Goal: Navigation & Orientation: Find specific page/section

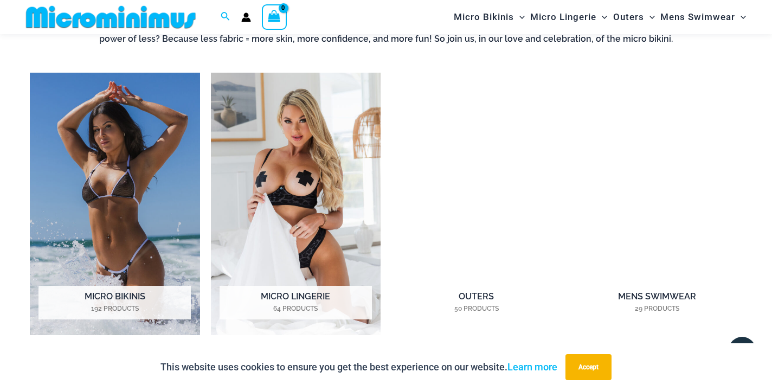
scroll to position [785, 0]
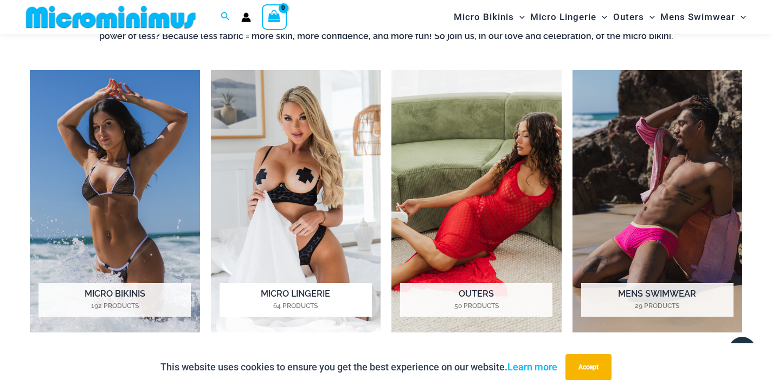
click at [319, 274] on img "Visit product category Micro Lingerie" at bounding box center [296, 201] width 170 height 263
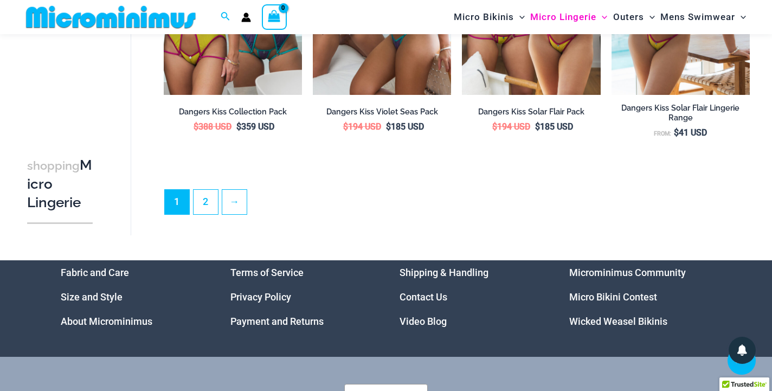
scroll to position [2586, 0]
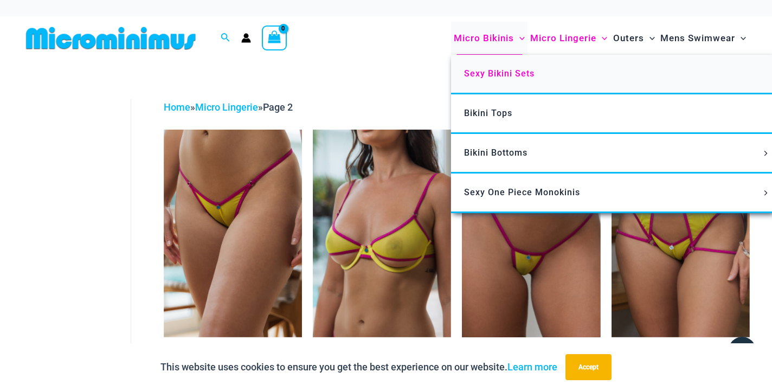
click at [485, 75] on span "Sexy Bikini Sets" at bounding box center [499, 73] width 71 height 10
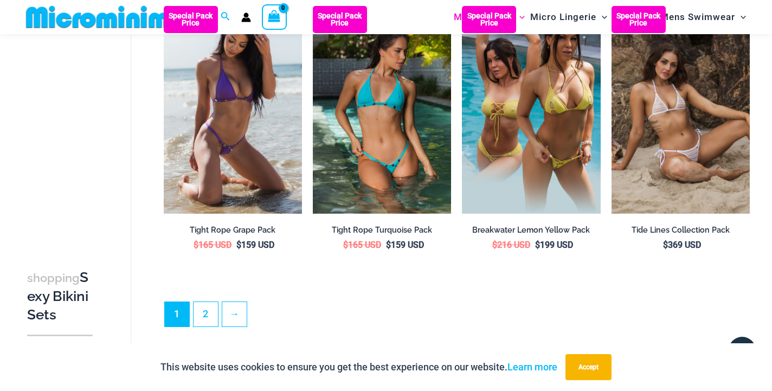
scroll to position [2178, 0]
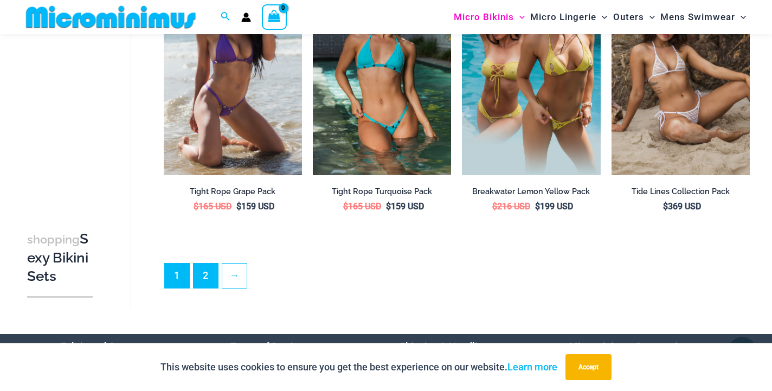
click at [207, 266] on link "2" at bounding box center [206, 276] width 24 height 24
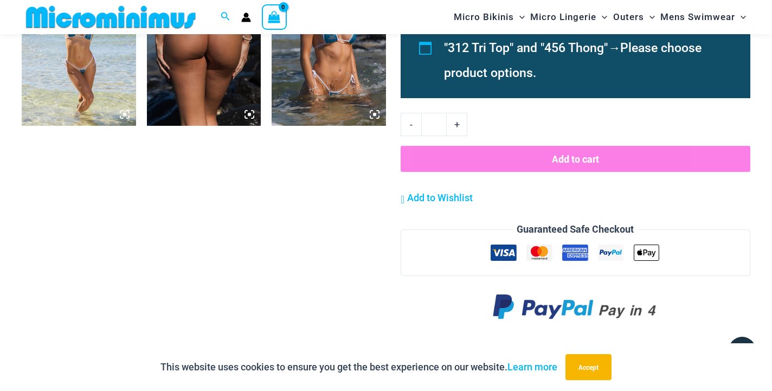
scroll to position [954, 0]
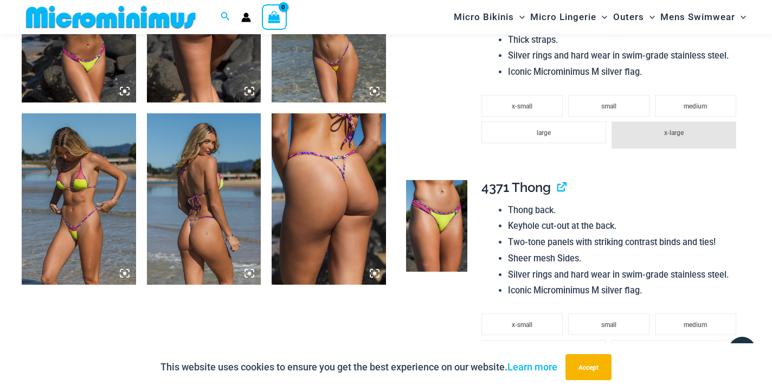
scroll to position [907, 0]
click at [86, 206] on img at bounding box center [79, 198] width 114 height 171
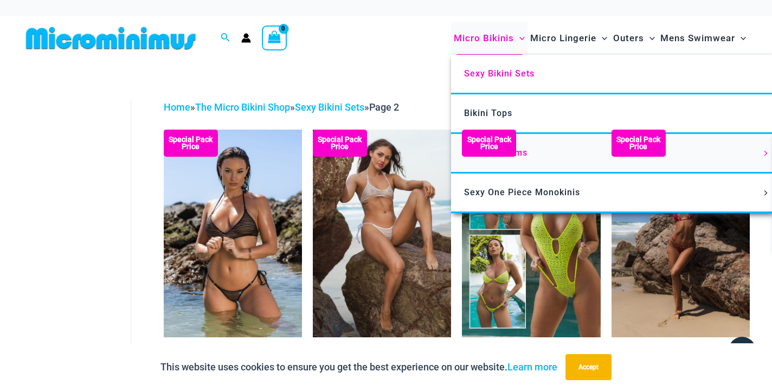
click at [541, 151] on link "Bikini Bottoms" at bounding box center [612, 154] width 323 height 40
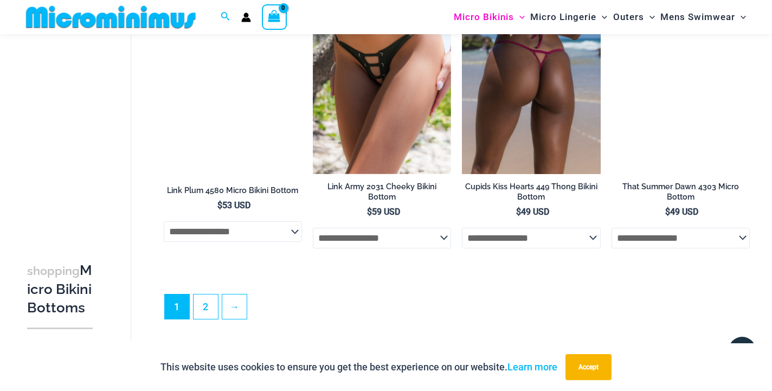
scroll to position [2893, 0]
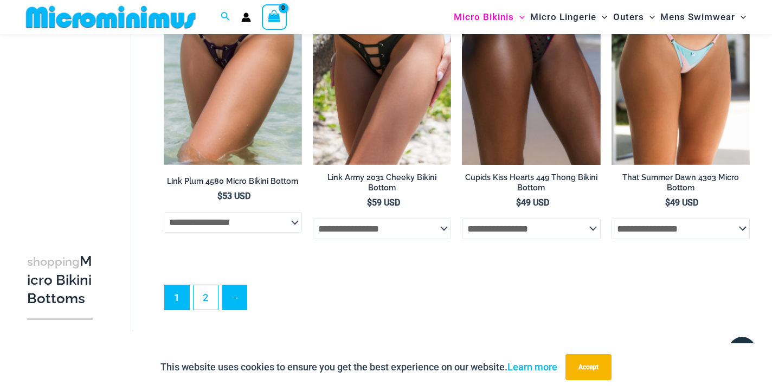
click at [236, 299] on link "→" at bounding box center [234, 297] width 24 height 24
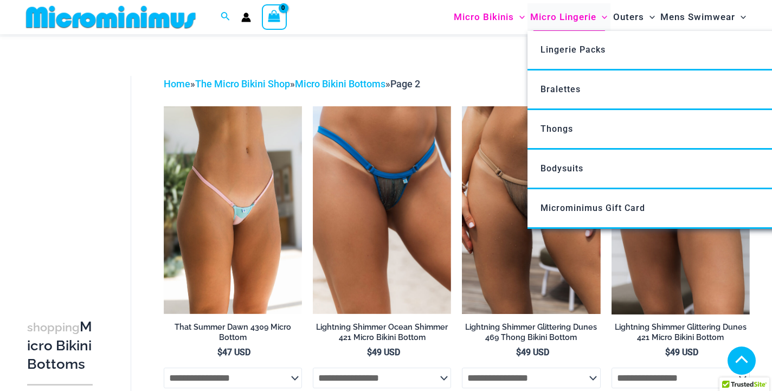
scroll to position [1206, 0]
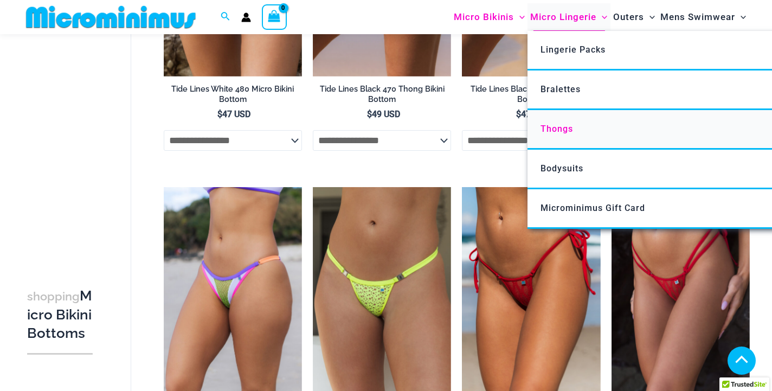
click at [563, 135] on link "Thongs" at bounding box center [689, 130] width 323 height 40
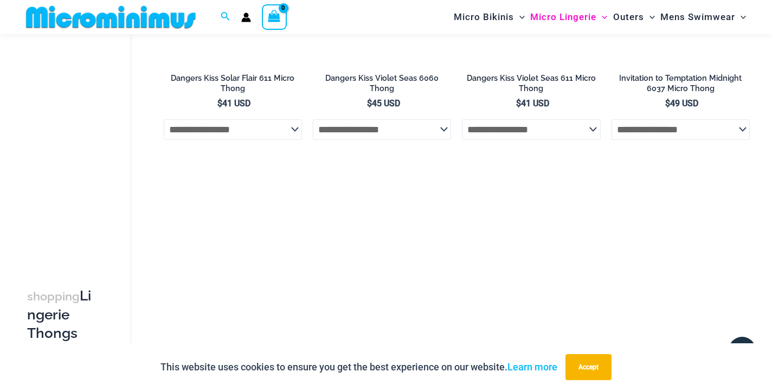
scroll to position [796, 0]
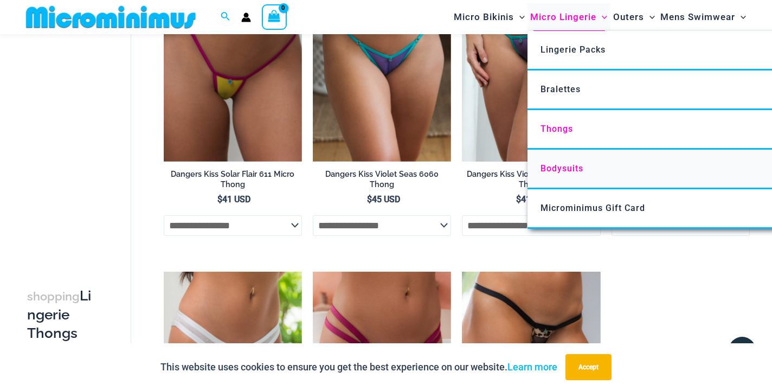
click at [567, 168] on span "Bodysuits" at bounding box center [562, 168] width 43 height 10
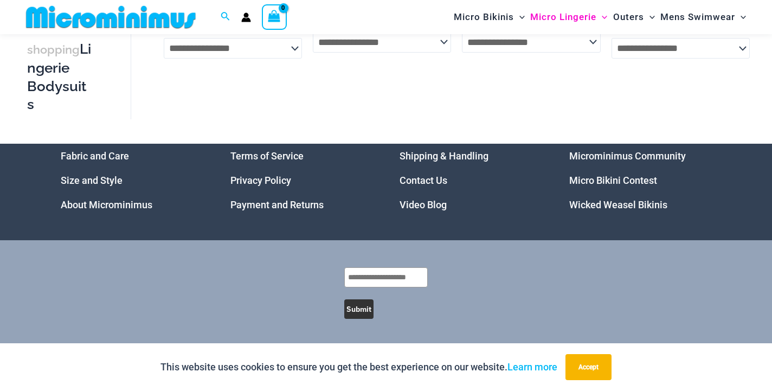
scroll to position [343, 0]
